Goal: Navigation & Orientation: Find specific page/section

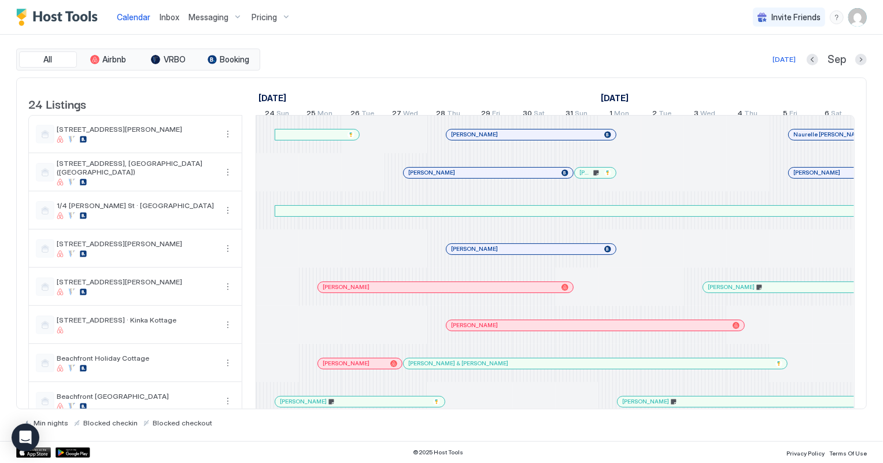
scroll to position [0, 642]
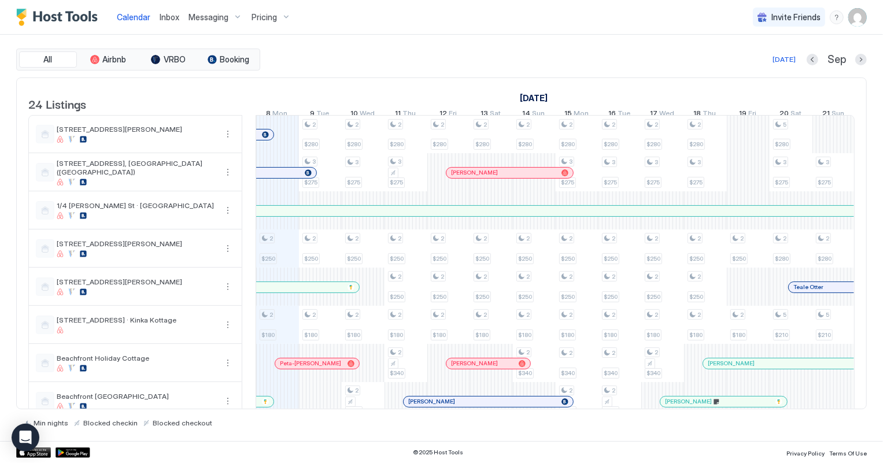
click at [170, 19] on span "Inbox" at bounding box center [170, 17] width 20 height 10
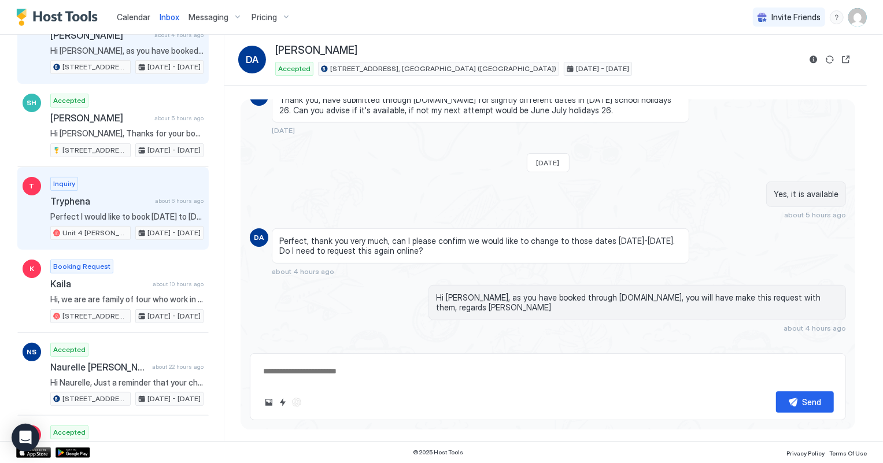
scroll to position [105, 0]
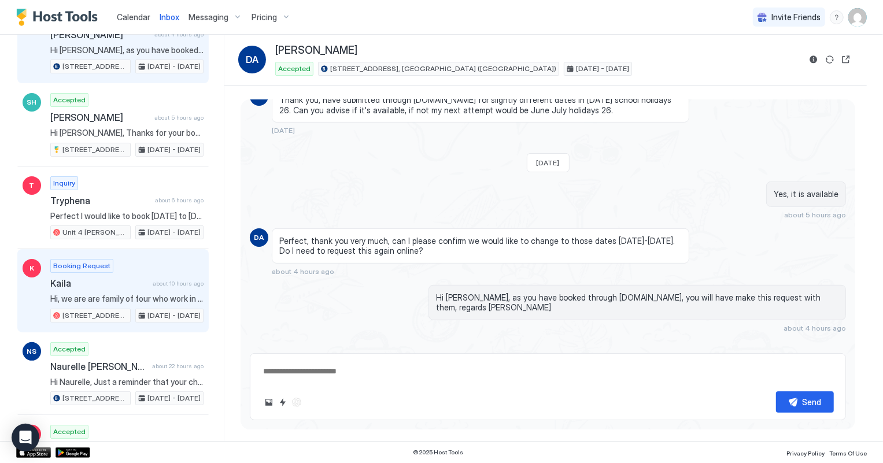
click at [132, 280] on span "Kaila" at bounding box center [99, 284] width 98 height 12
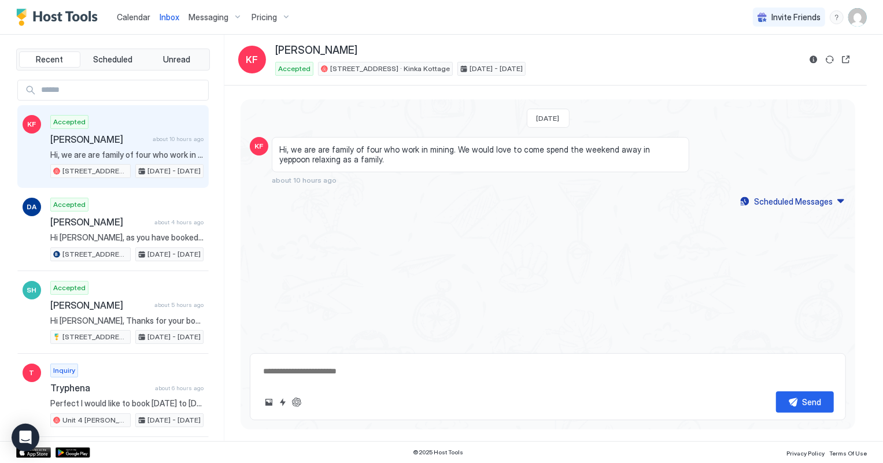
click at [129, 14] on span "Calendar" at bounding box center [134, 17] width 34 height 10
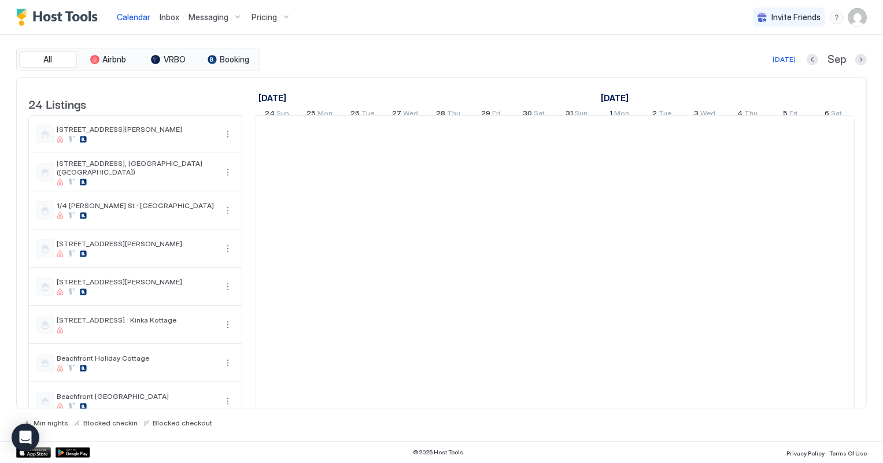
scroll to position [0, 642]
click at [179, 12] on div "Inbox" at bounding box center [169, 16] width 29 height 21
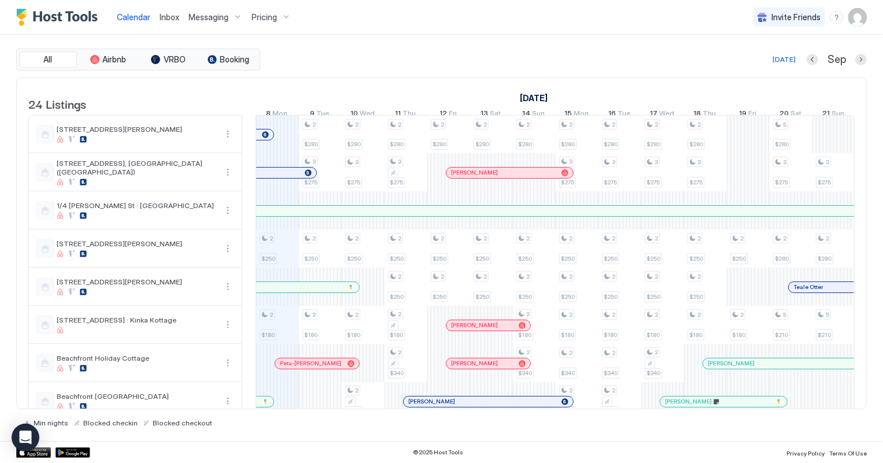
click at [174, 16] on span "Inbox" at bounding box center [170, 17] width 20 height 10
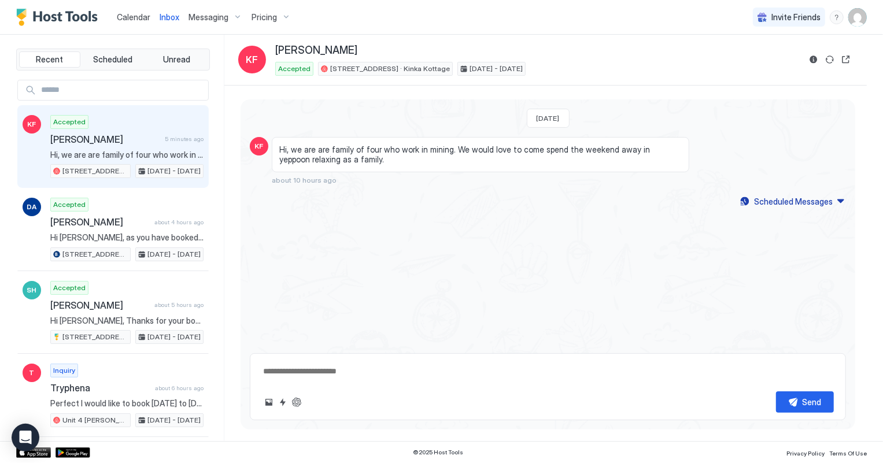
click at [139, 21] on span "Calendar" at bounding box center [134, 17] width 34 height 10
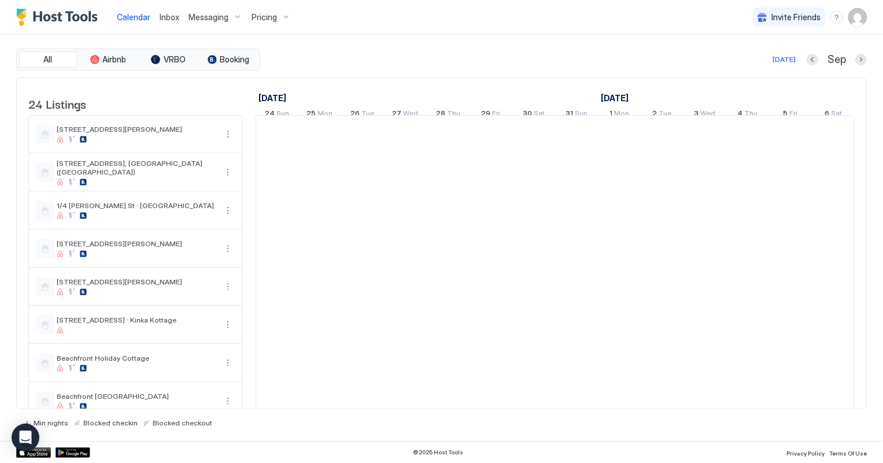
scroll to position [0, 642]
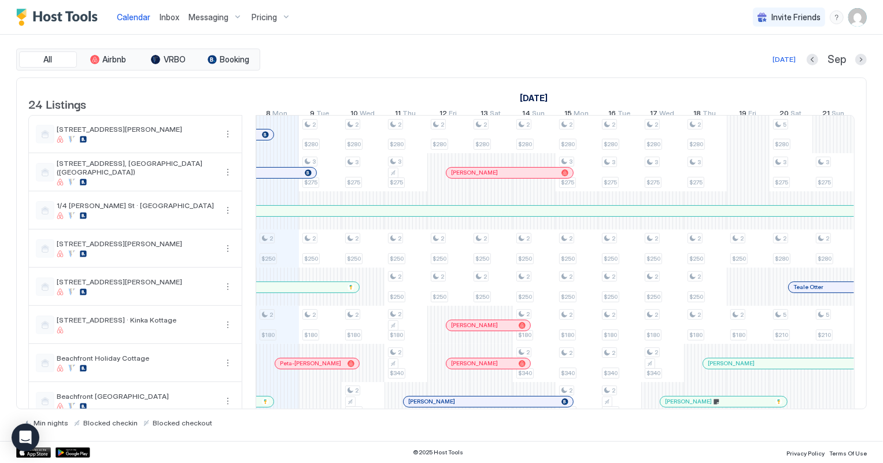
click at [167, 19] on span "Inbox" at bounding box center [170, 17] width 20 height 10
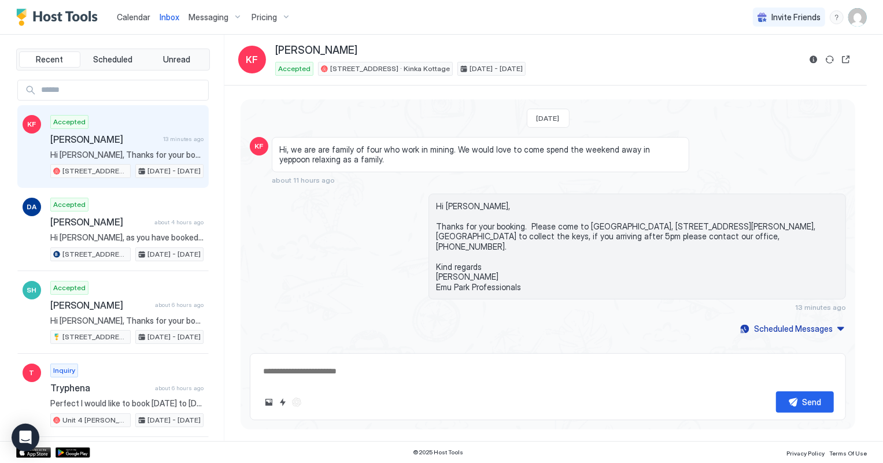
click at [133, 17] on span "Calendar" at bounding box center [134, 17] width 34 height 10
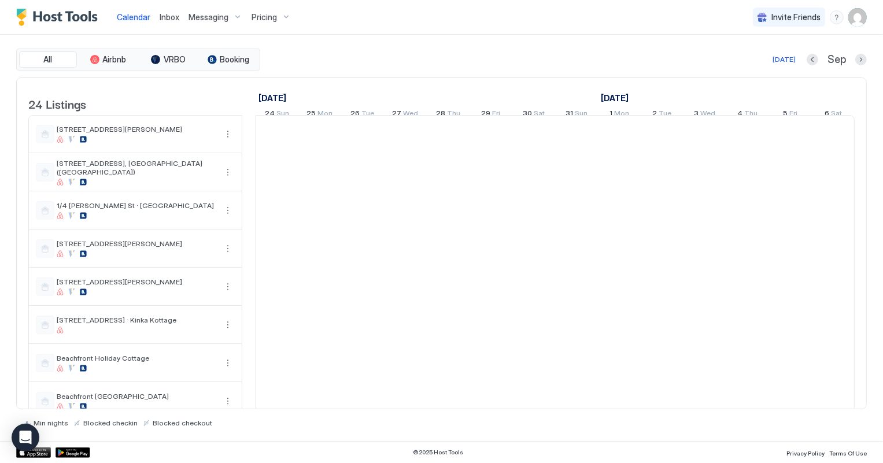
scroll to position [0, 642]
